Goal: Task Accomplishment & Management: Use online tool/utility

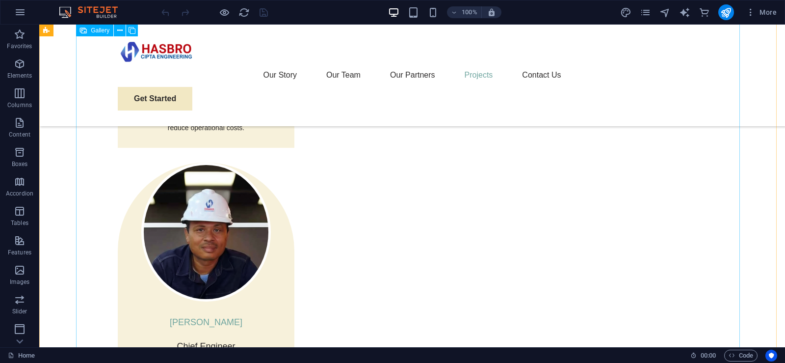
scroll to position [2011, 0]
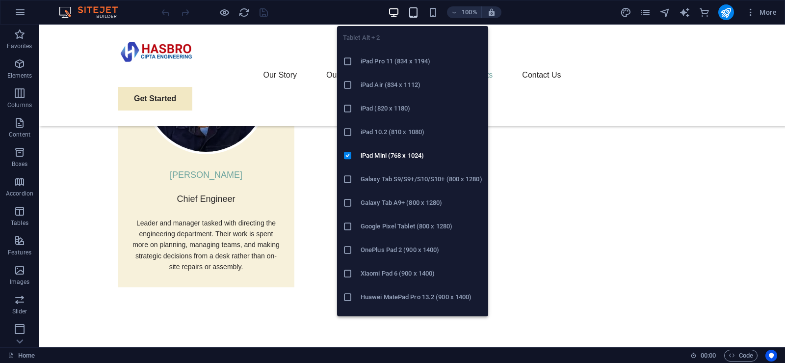
click at [409, 9] on icon "button" at bounding box center [413, 12] width 11 height 11
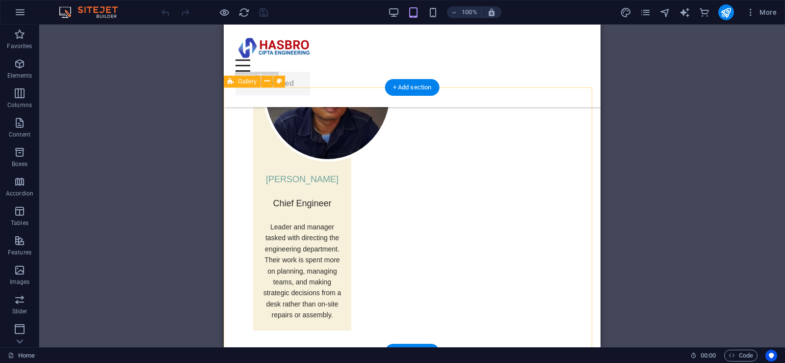
scroll to position [1807, 0]
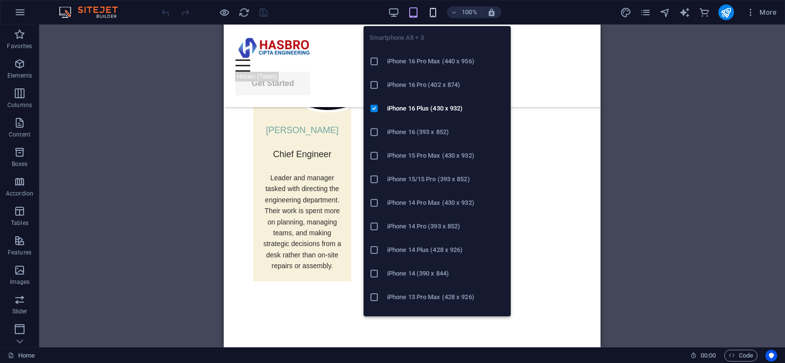
click at [347, 335] on icon "button" at bounding box center [188, 353] width 318 height 36
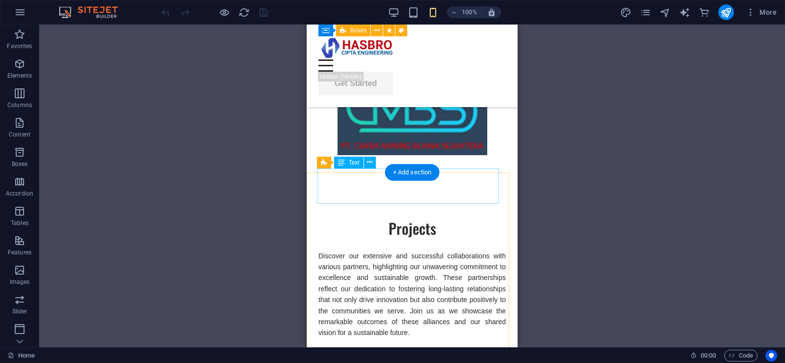
scroll to position [3083, 0]
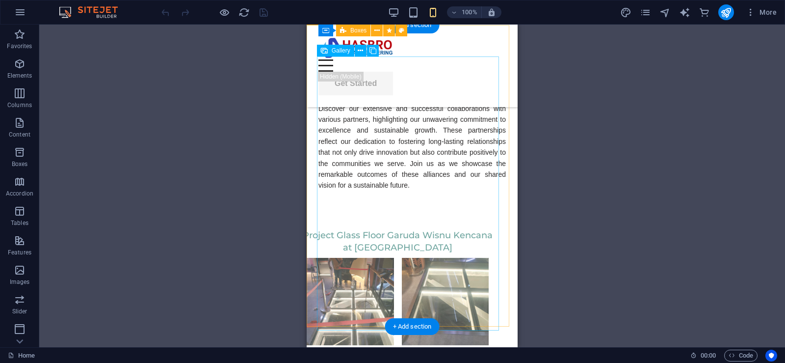
select select "4"
select select "%"
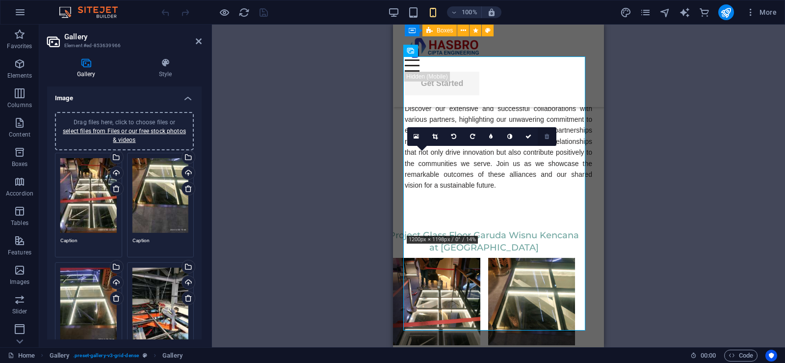
click at [545, 134] on icon at bounding box center [547, 136] width 4 height 6
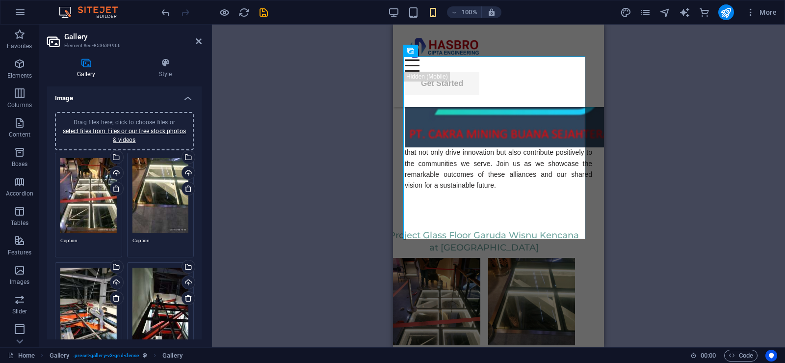
click at [724, 155] on div "Drag and drop a file to add it H1 Banner Container Menu Bar Logo Spacer Spacer …" at bounding box center [498, 186] width 573 height 322
click at [337, 41] on div "Drag and drop a file to add it H1 Banner Container Menu Bar Logo Spacer Spacer …" at bounding box center [498, 186] width 573 height 322
click at [201, 42] on icon at bounding box center [199, 41] width 6 height 8
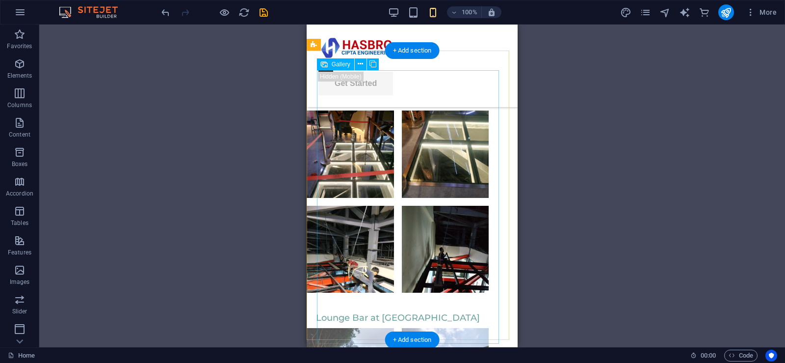
scroll to position [3328, 0]
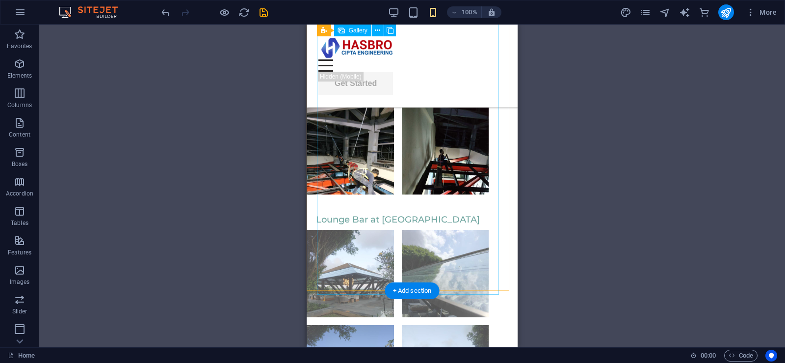
select select "4"
select select "%"
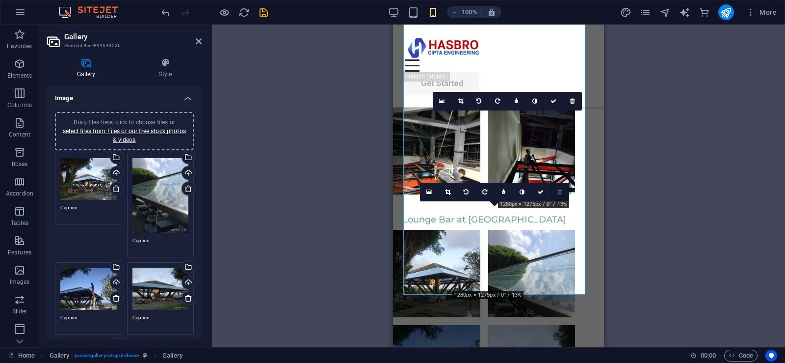
click at [562, 191] on link at bounding box center [559, 191] width 19 height 19
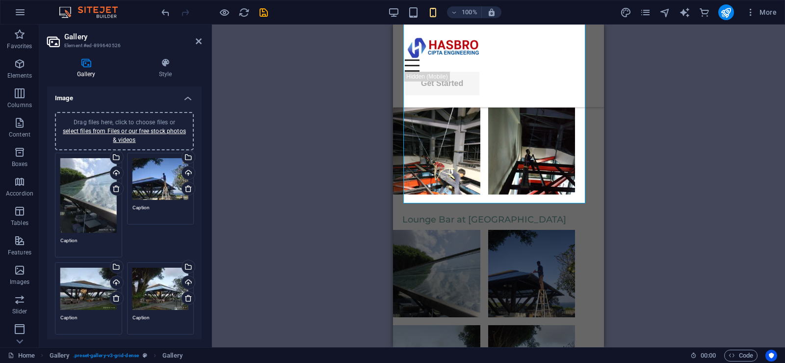
click at [664, 228] on div "Drag and drop a file to add it H1 Banner Container Menu Bar Logo Spacer Spacer …" at bounding box center [498, 186] width 573 height 322
click at [199, 40] on icon at bounding box center [199, 41] width 6 height 8
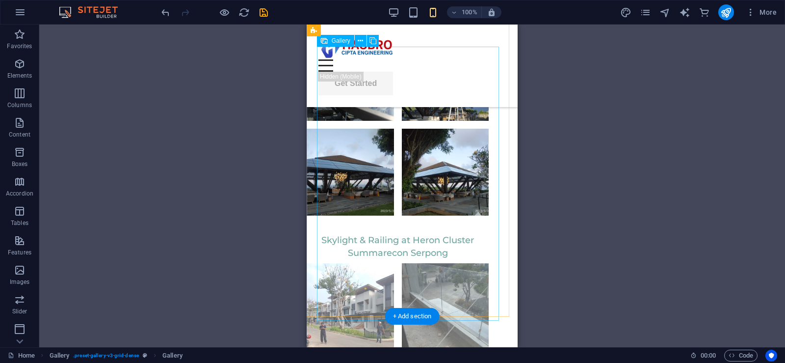
scroll to position [3573, 0]
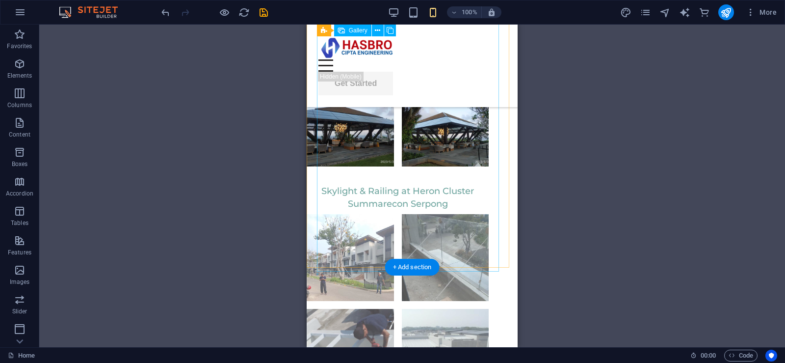
select select "4"
select select "%"
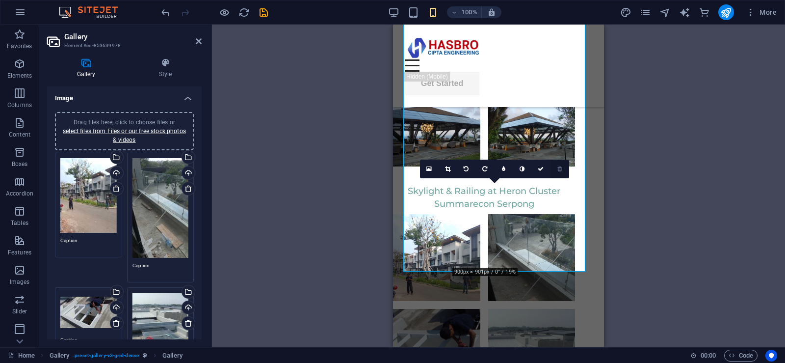
click at [561, 168] on icon at bounding box center [559, 169] width 4 height 6
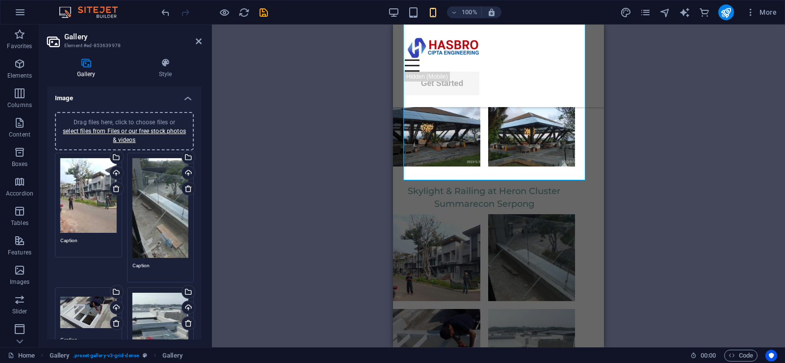
click at [313, 177] on div "Drag and drop a file to add it H1 Banner Container Menu Bar Menu Bar Logo Space…" at bounding box center [498, 186] width 573 height 322
click at [198, 40] on icon at bounding box center [199, 41] width 6 height 8
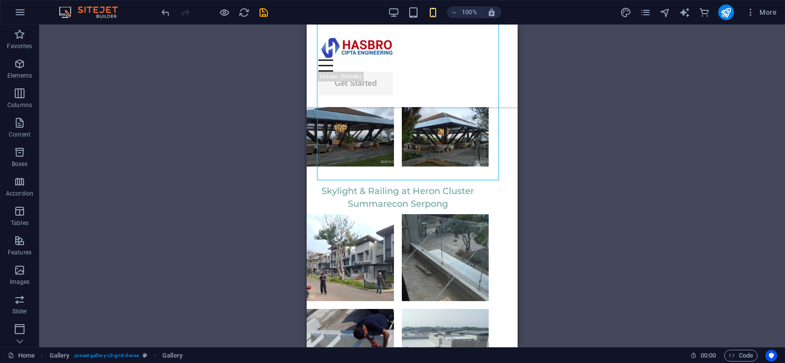
click at [626, 180] on div "Drag and drop a file to add it H1 Banner Container Menu Bar Menu Bar Logo Space…" at bounding box center [412, 186] width 746 height 322
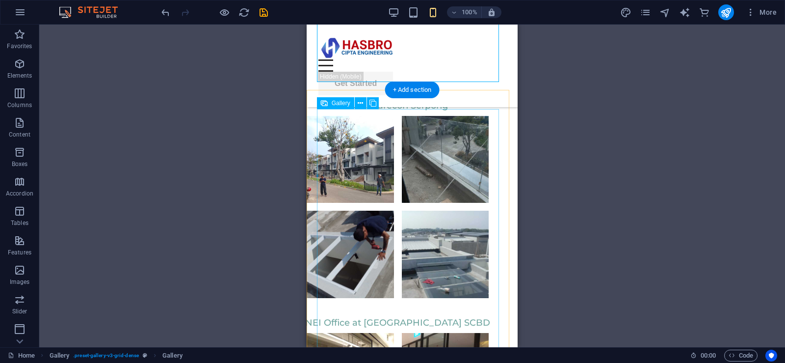
scroll to position [3720, 0]
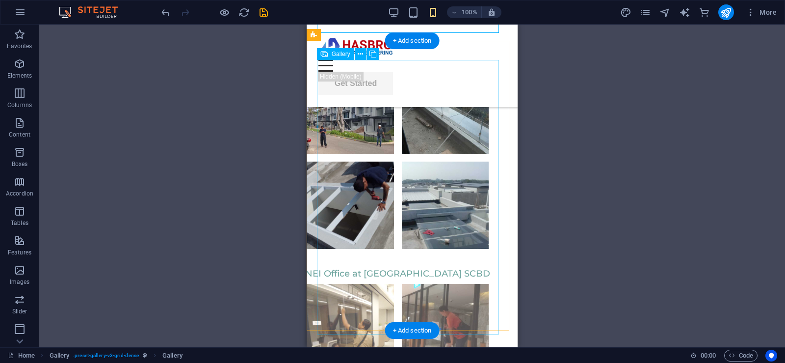
click at [461, 284] on li at bounding box center [445, 327] width 87 height 87
select select "4"
select select "%"
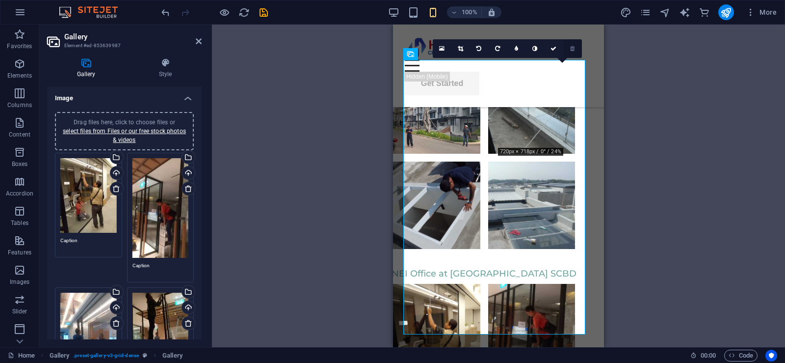
click at [574, 50] on icon at bounding box center [572, 49] width 4 height 6
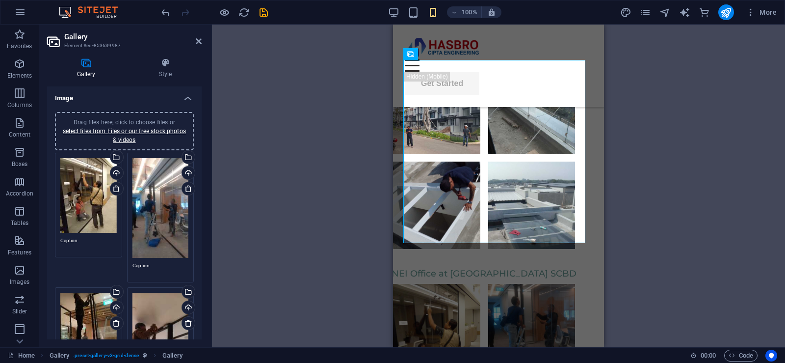
click at [202, 44] on aside "Gallery Element #ed-853639987 Gallery Style Image Drag files here, click to cho…" at bounding box center [125, 186] width 173 height 322
click at [197, 41] on icon at bounding box center [199, 41] width 6 height 8
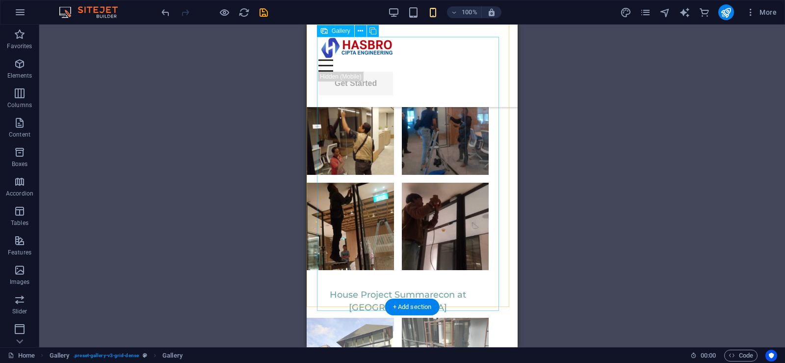
scroll to position [3966, 0]
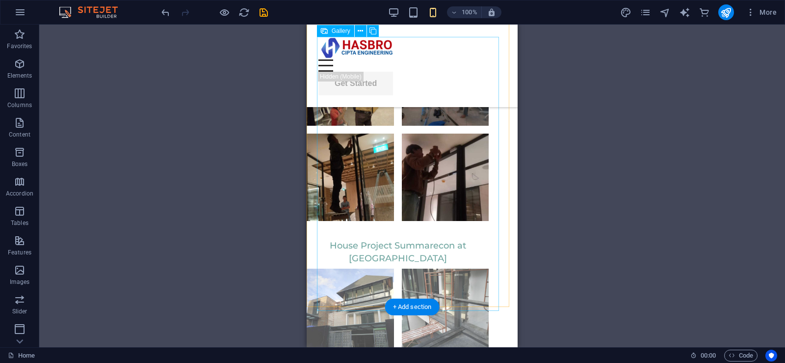
select select "4"
select select "%"
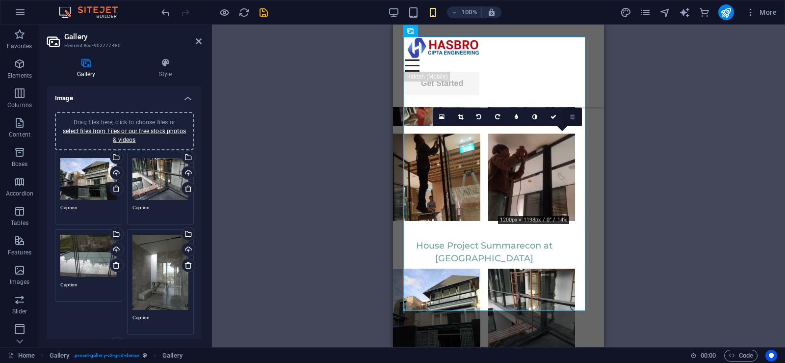
click at [572, 117] on icon at bounding box center [572, 117] width 4 height 6
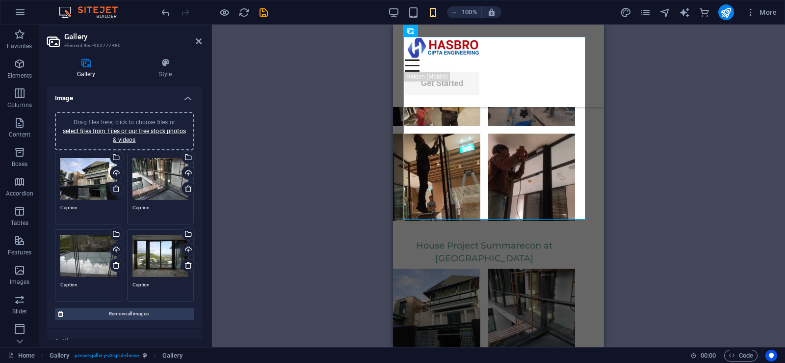
click at [667, 210] on div "Drag and drop a file to add it H1 Banner Container Menu Bar Logo Spacer Spacer …" at bounding box center [498, 186] width 573 height 322
click at [197, 43] on icon at bounding box center [199, 41] width 6 height 8
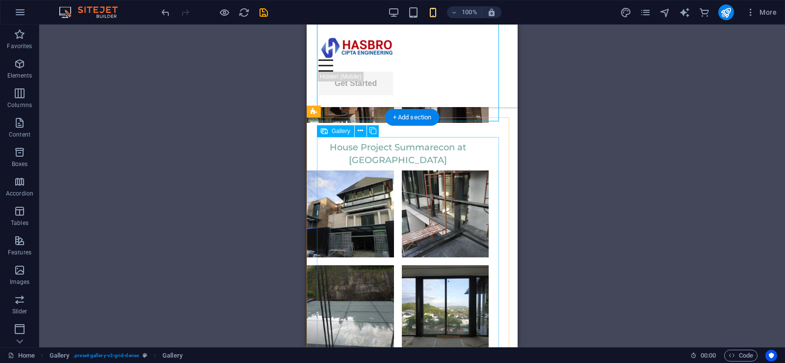
scroll to position [4162, 0]
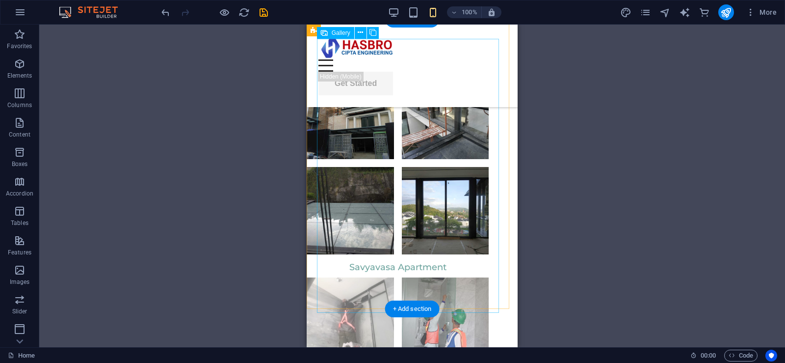
select select "4"
select select "%"
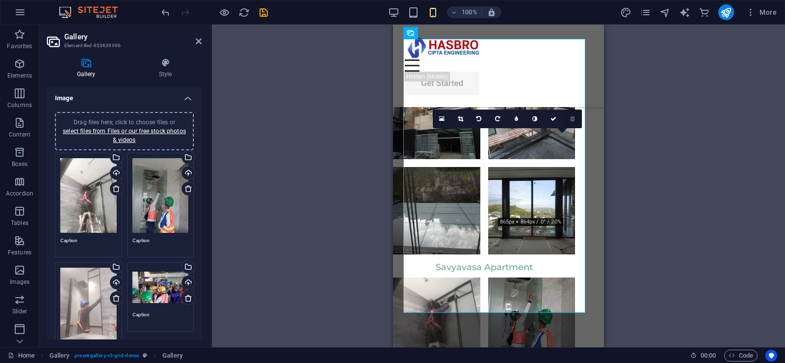
click at [569, 120] on link at bounding box center [572, 118] width 19 height 19
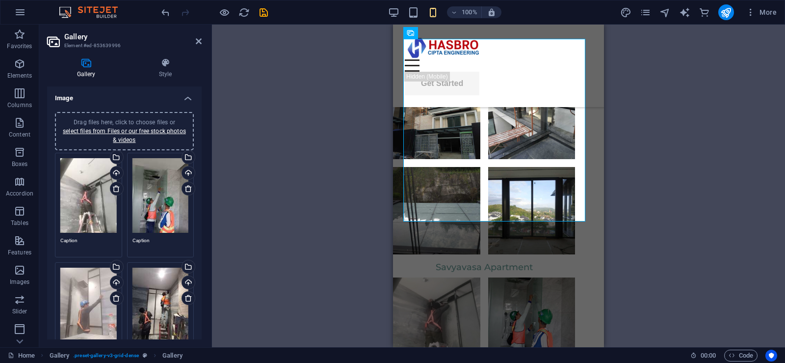
click at [655, 214] on div "Drag and drop a file to add it H1 Banner Container Menu Bar Logo Spacer Spacer …" at bounding box center [498, 186] width 573 height 322
click at [199, 40] on icon at bounding box center [199, 41] width 6 height 8
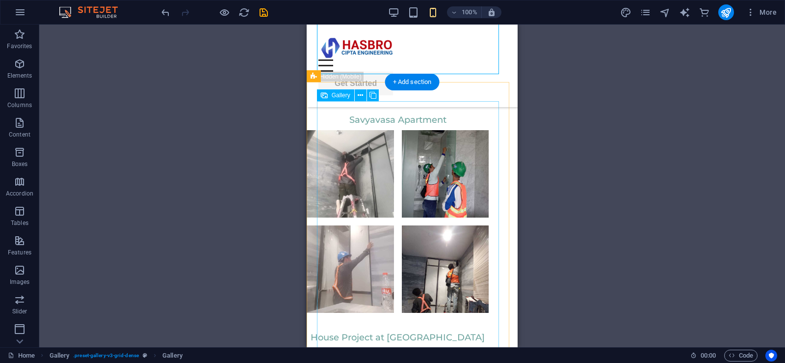
scroll to position [4358, 0]
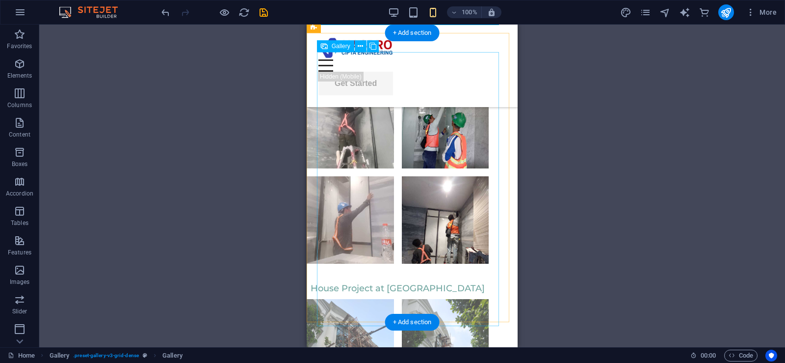
click at [390, 299] on li at bounding box center [350, 342] width 87 height 87
select select "4"
select select "%"
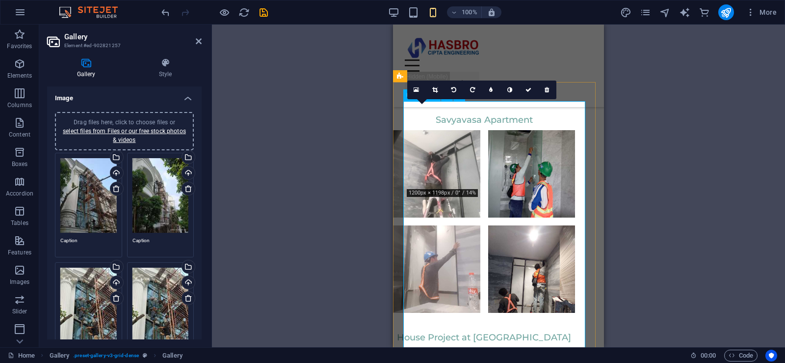
scroll to position [4260, 0]
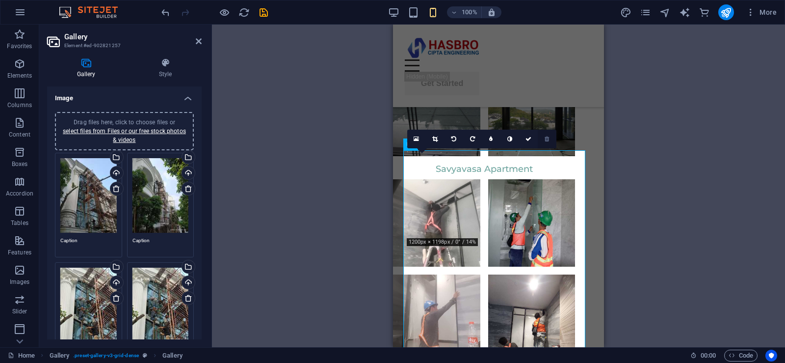
click at [544, 135] on link at bounding box center [547, 139] width 19 height 19
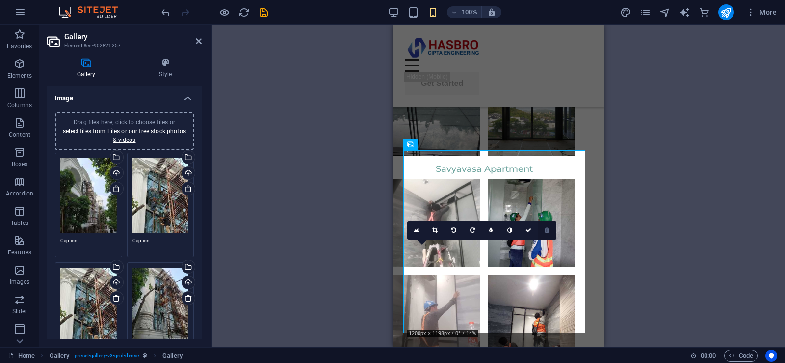
click at [544, 230] on link at bounding box center [547, 230] width 19 height 19
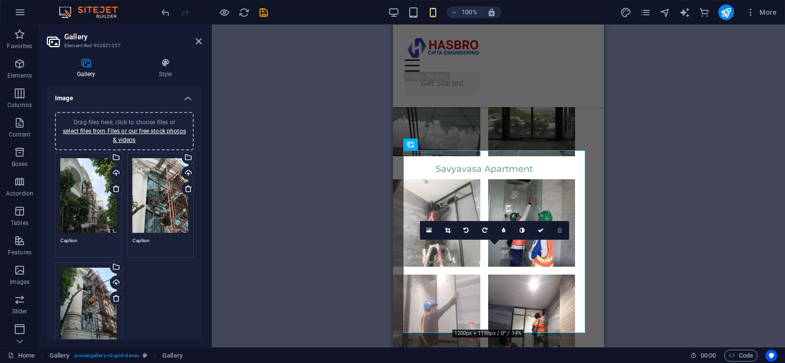
click at [562, 231] on icon at bounding box center [559, 230] width 4 height 6
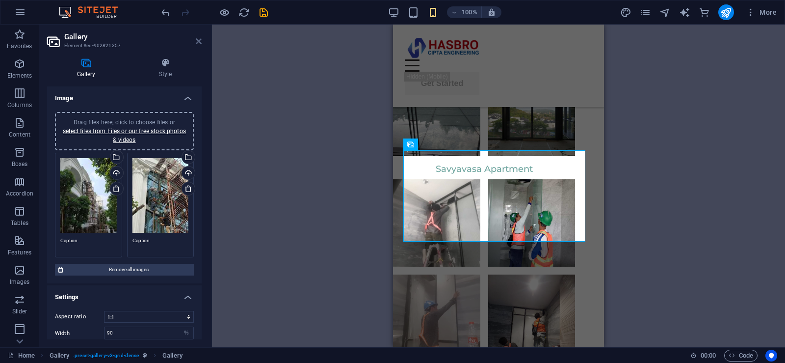
click at [200, 41] on icon at bounding box center [199, 41] width 6 height 8
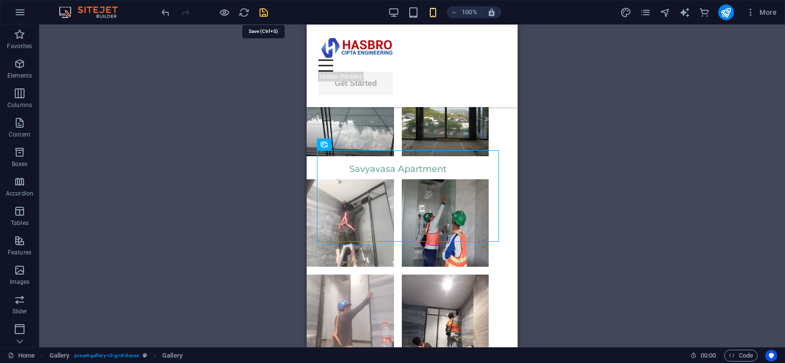
click at [0, 0] on icon "save" at bounding box center [0, 0] width 0 height 0
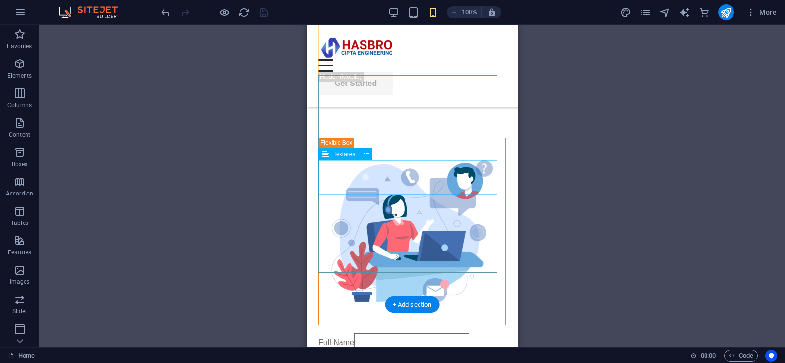
scroll to position [5192, 0]
